Goal: Navigation & Orientation: Find specific page/section

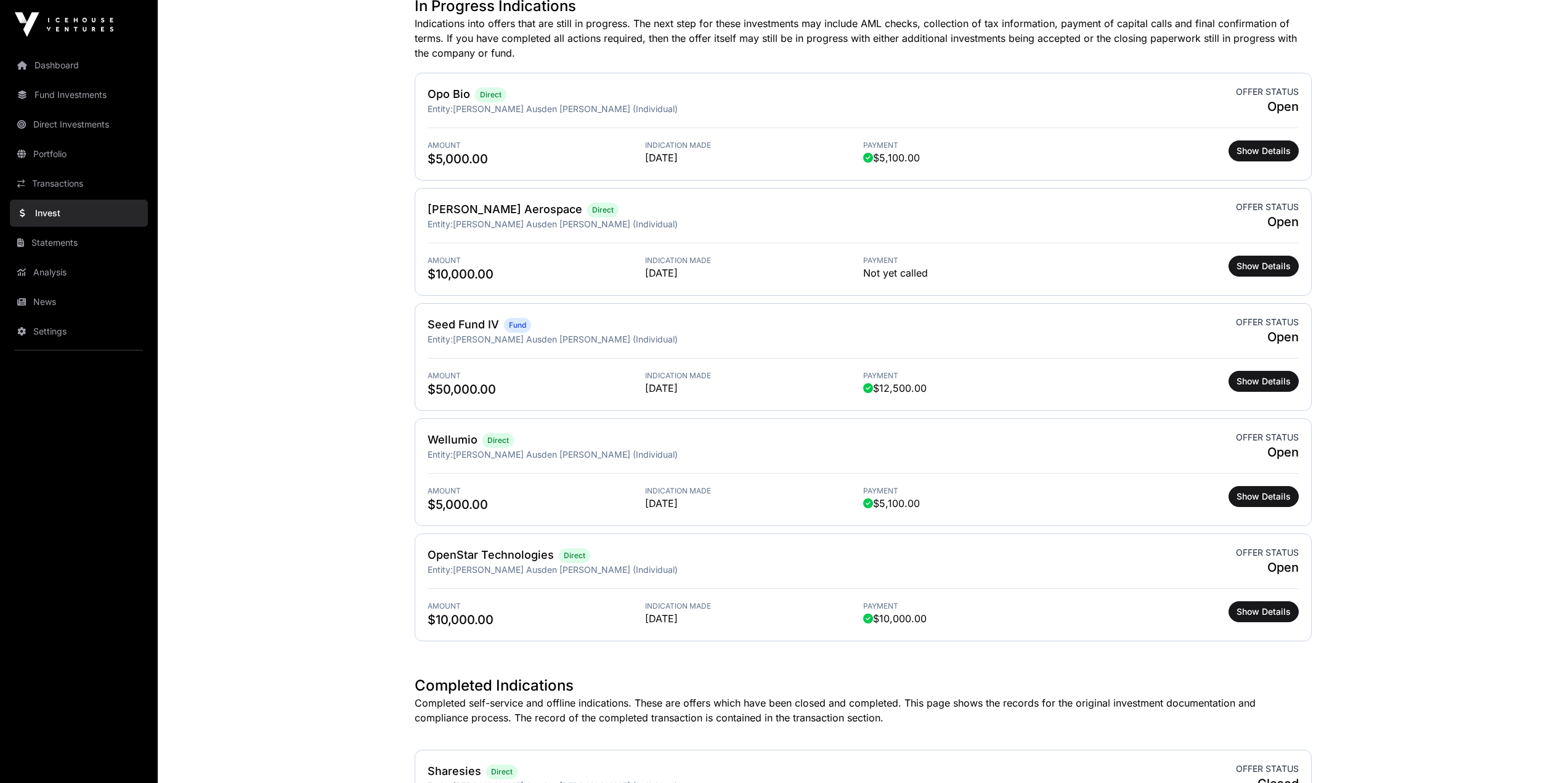
scroll to position [370, 0]
click at [26, 308] on link "News" at bounding box center [79, 302] width 138 height 27
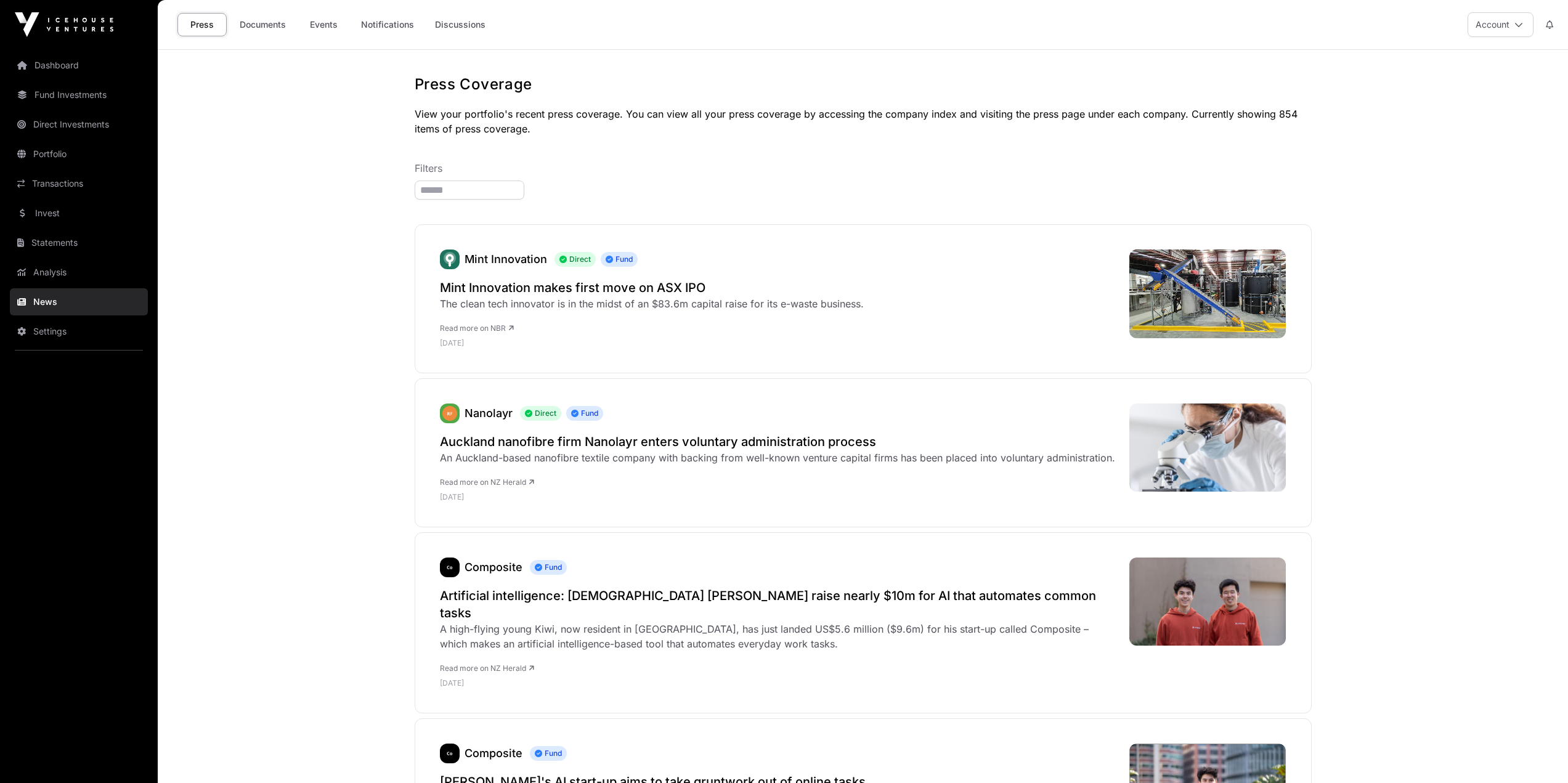
click at [326, 28] on link "Events" at bounding box center [324, 24] width 50 height 24
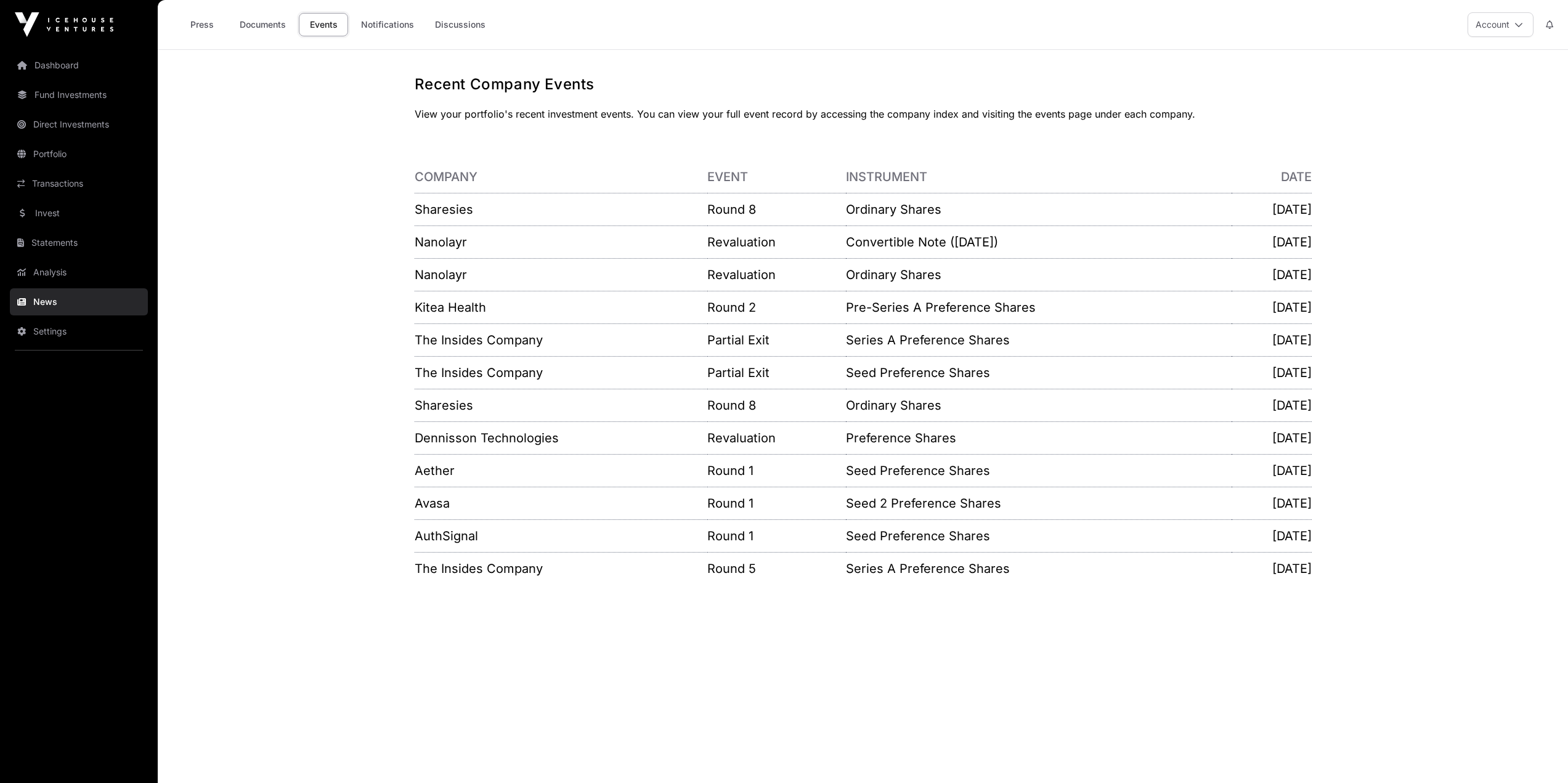
click at [72, 332] on link "Settings" at bounding box center [79, 332] width 138 height 27
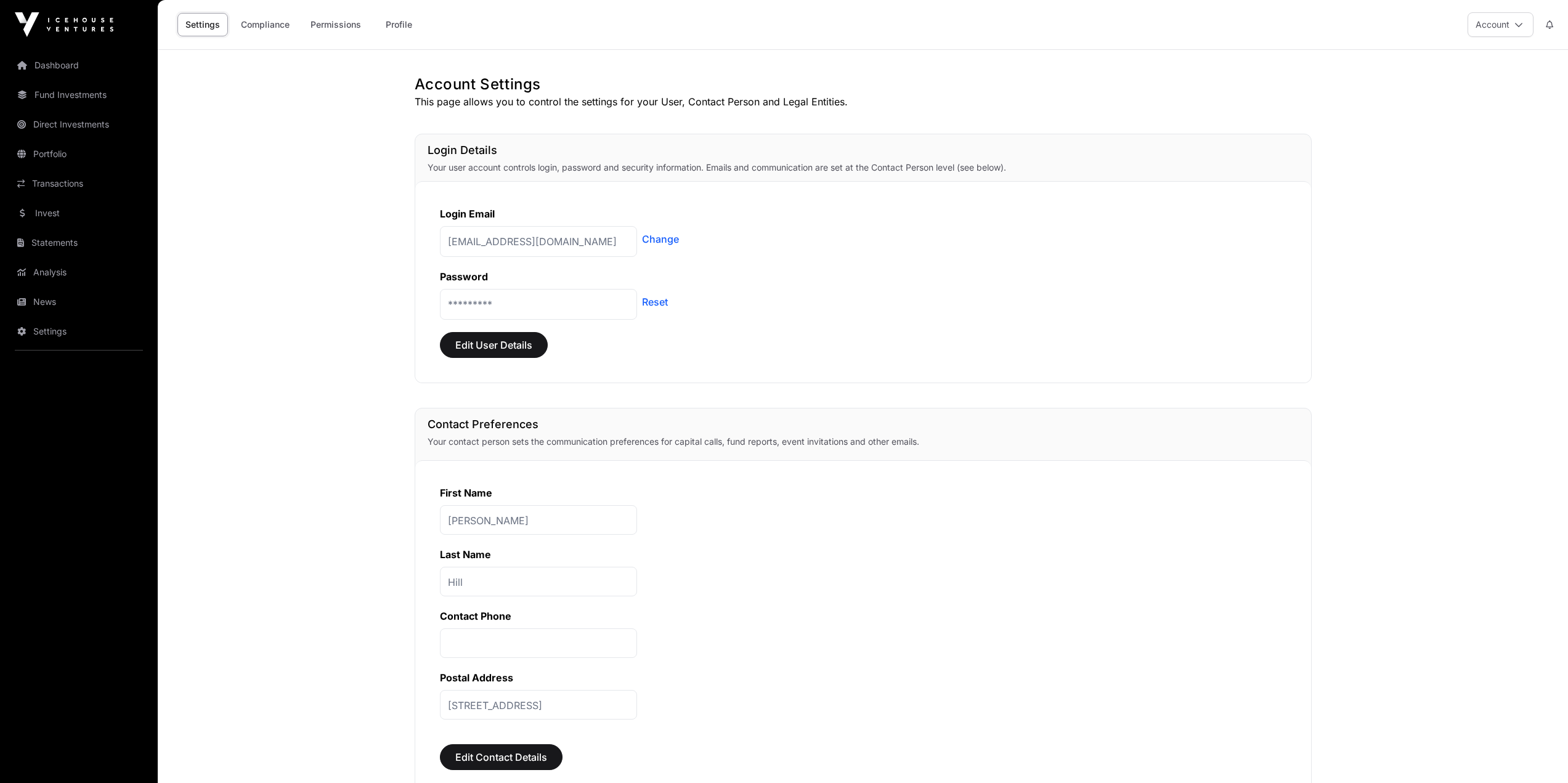
click at [74, 216] on link "Invest" at bounding box center [79, 213] width 138 height 27
